Goal: Book appointment/travel/reservation

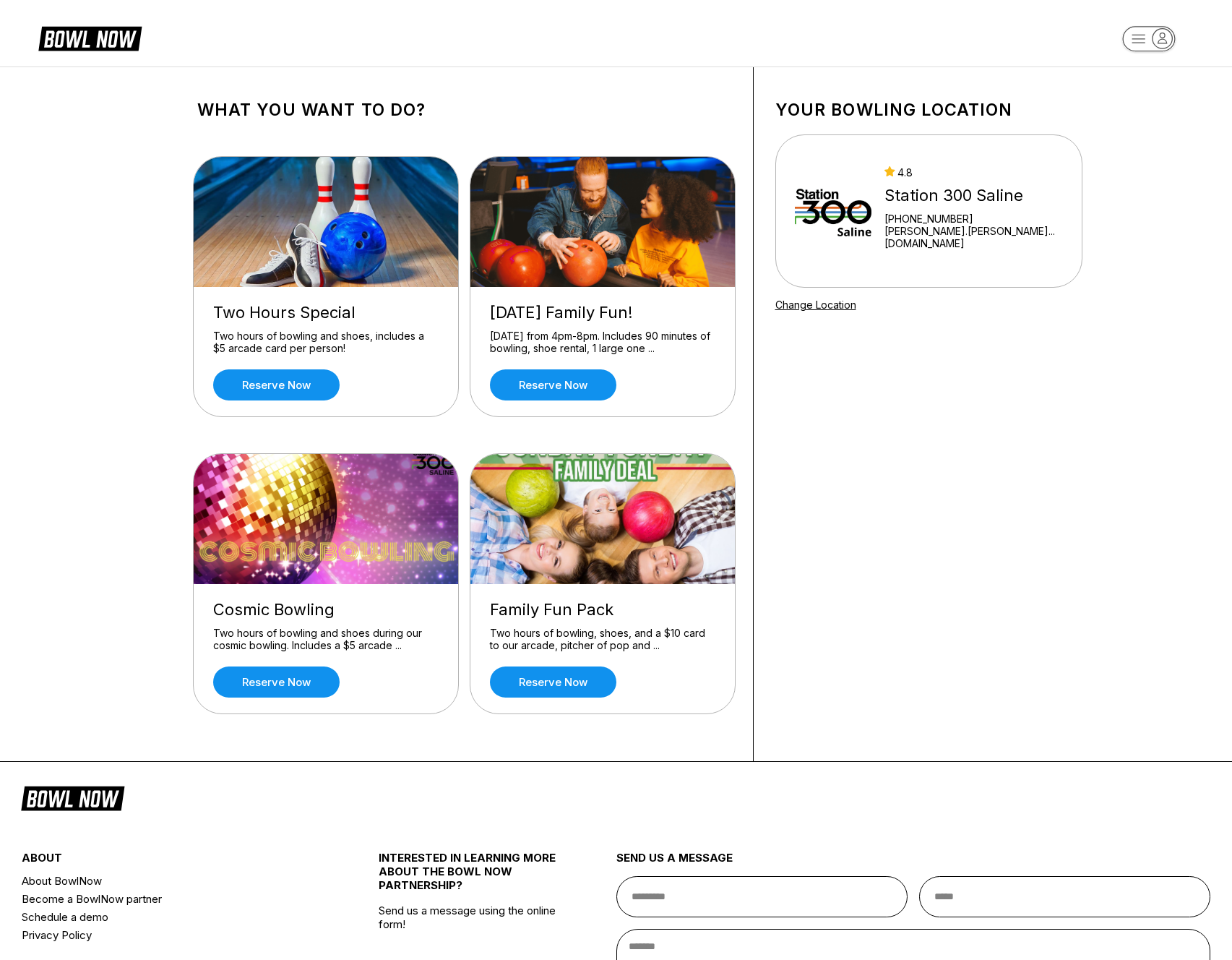
click at [893, 28] on header at bounding box center [616, 33] width 1232 height 67
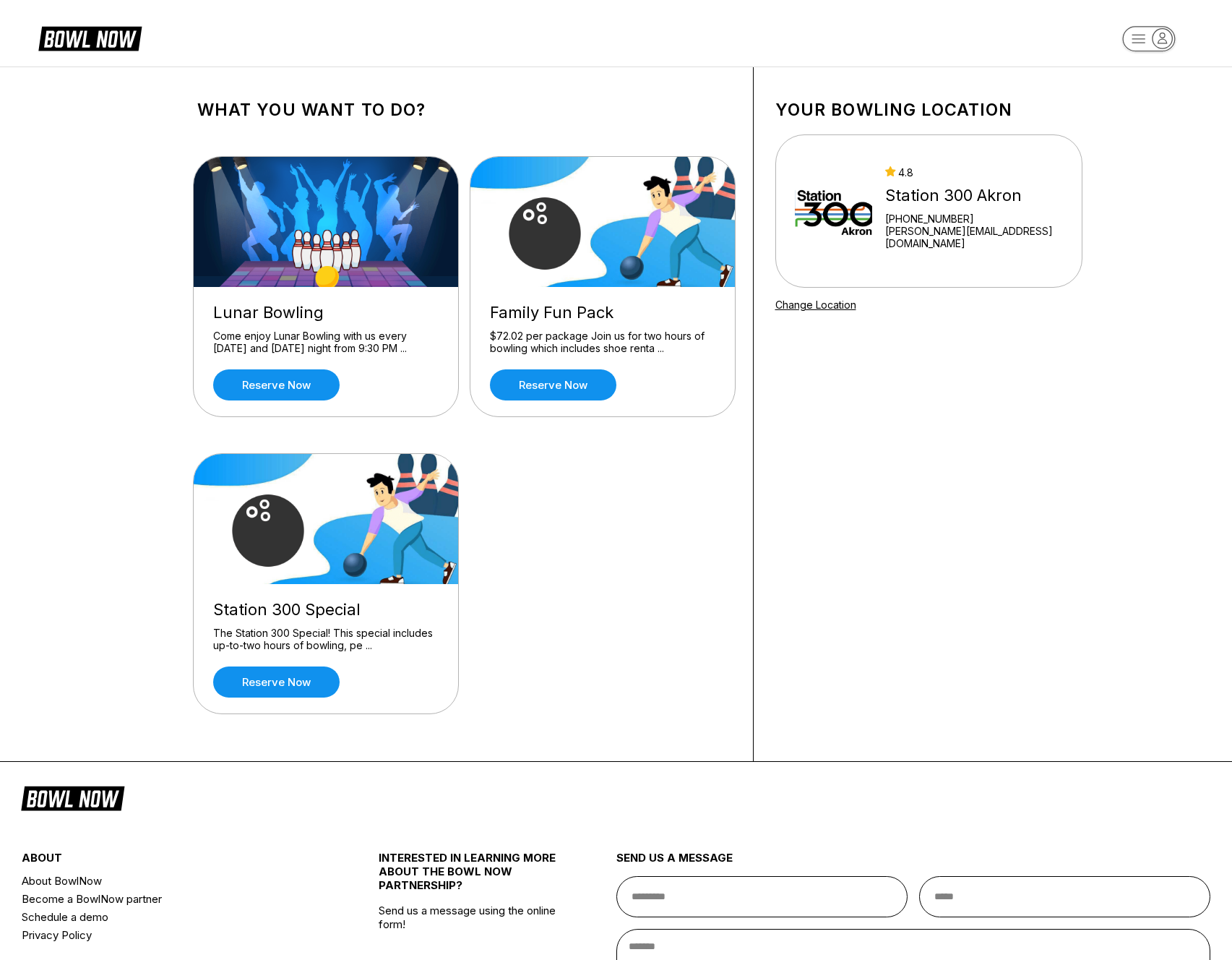
click at [610, 166] on img at bounding box center [603, 221] width 266 height 130
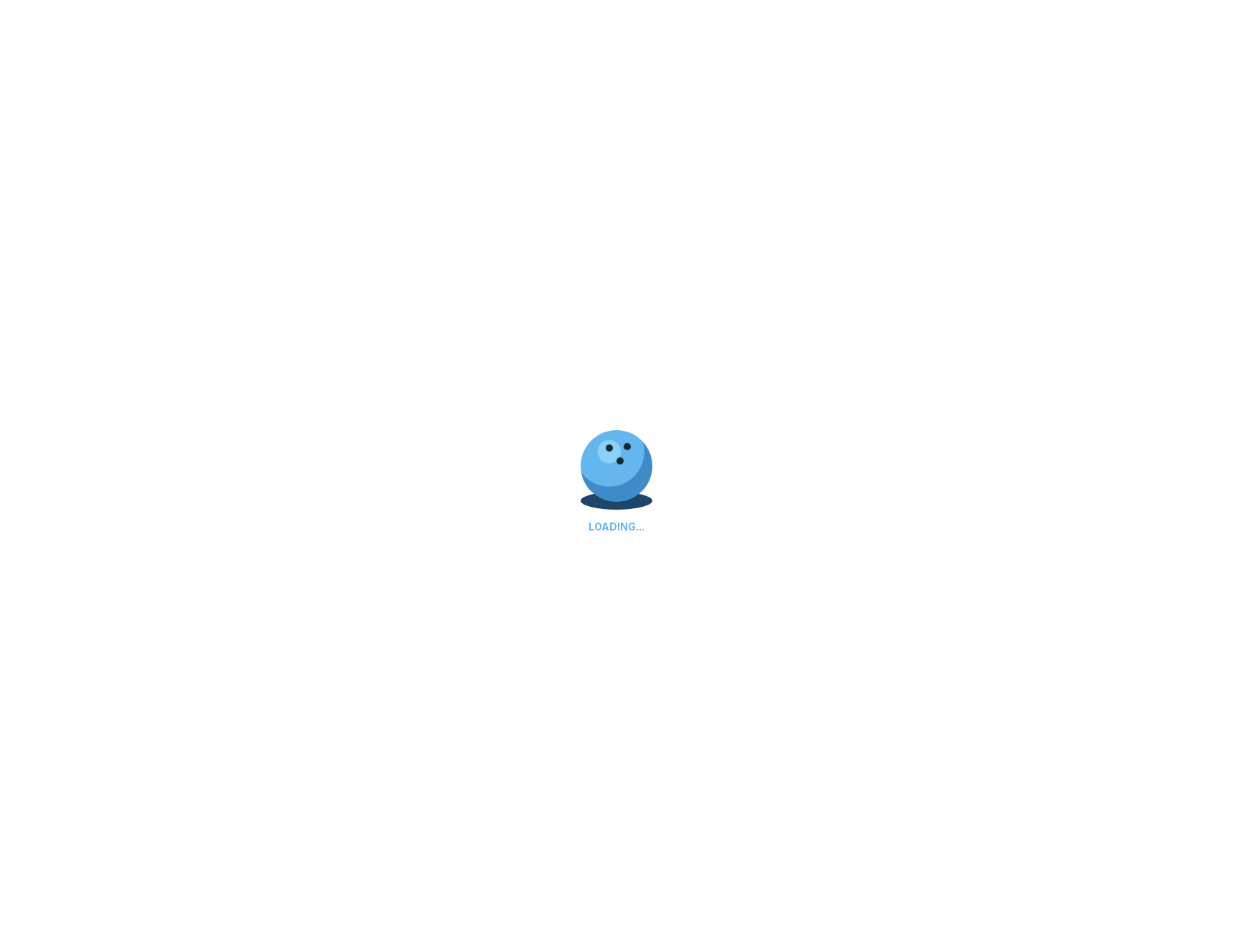
click at [331, 176] on div "LOADING..." at bounding box center [616, 476] width 1233 height 952
click at [366, 168] on div "LOADING..." at bounding box center [616, 476] width 1233 height 952
